Goal: Check status

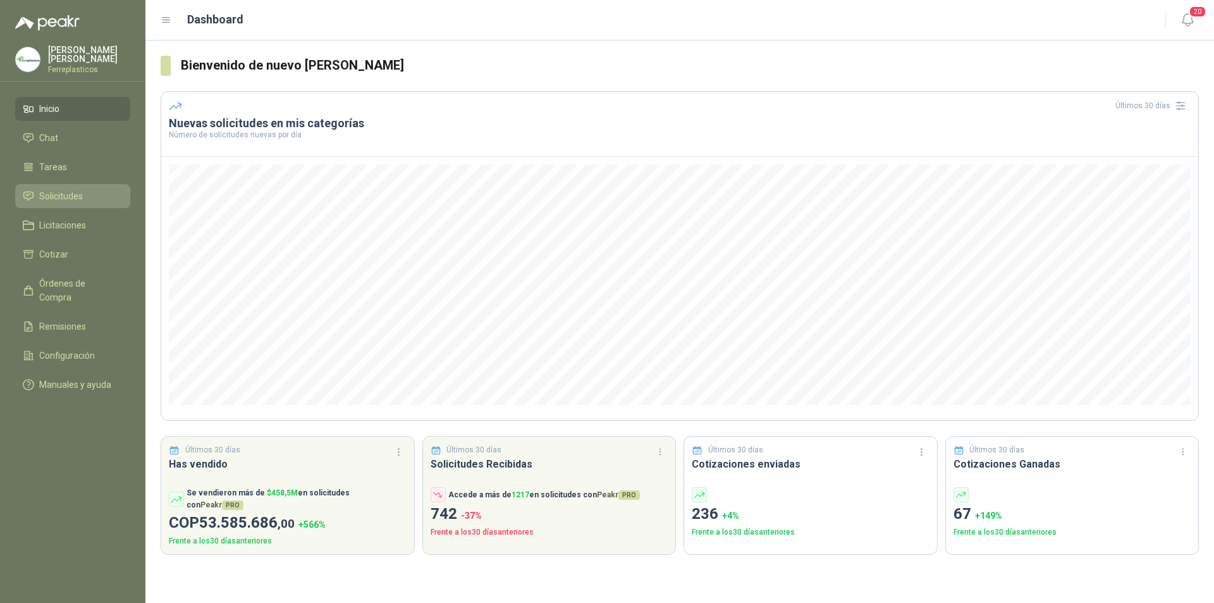
click at [63, 201] on link "Solicitudes" at bounding box center [72, 196] width 115 height 24
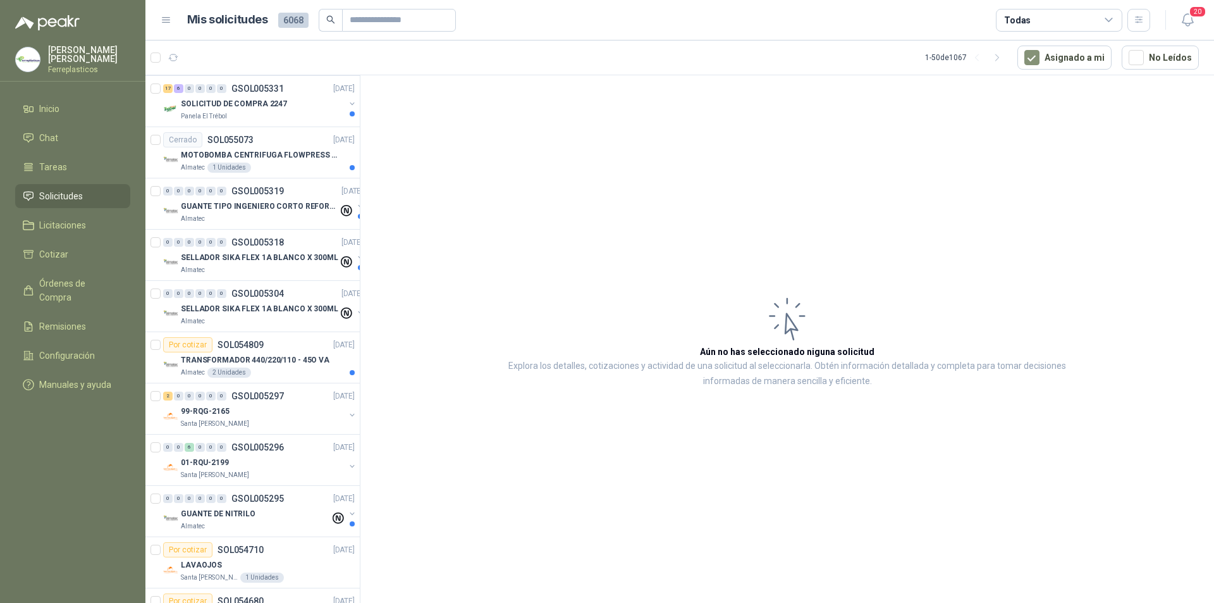
scroll to position [569, 0]
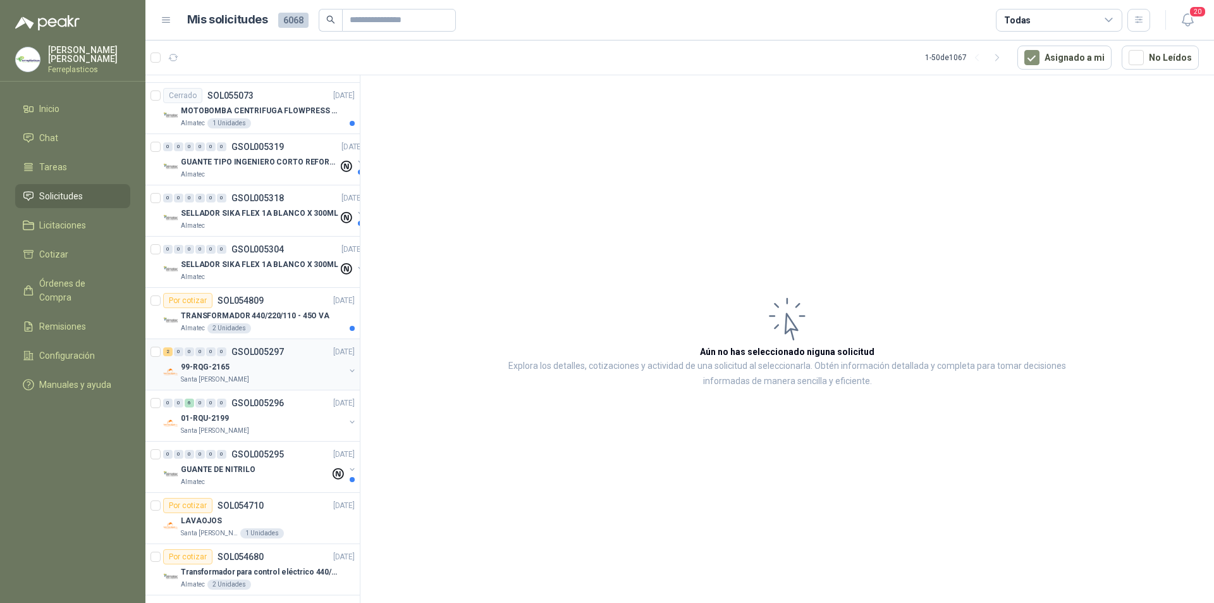
click at [274, 362] on div "99-RQG-2165" at bounding box center [263, 366] width 164 height 15
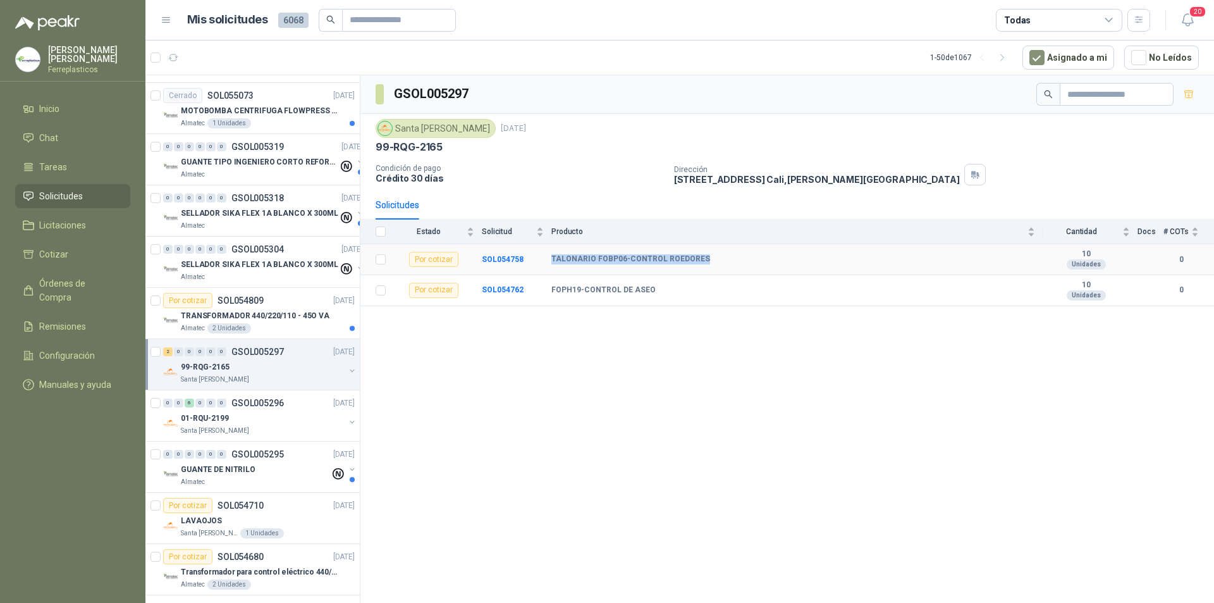
drag, startPoint x: 552, startPoint y: 259, endPoint x: 704, endPoint y: 261, distance: 152.5
click at [704, 261] on div "TALONARIO FOBP06-CONTROL ROEDORES" at bounding box center [794, 259] width 484 height 10
copy b "TALONARIO FOBP06-CONTROL ROEDORES"
